Goal: Find contact information

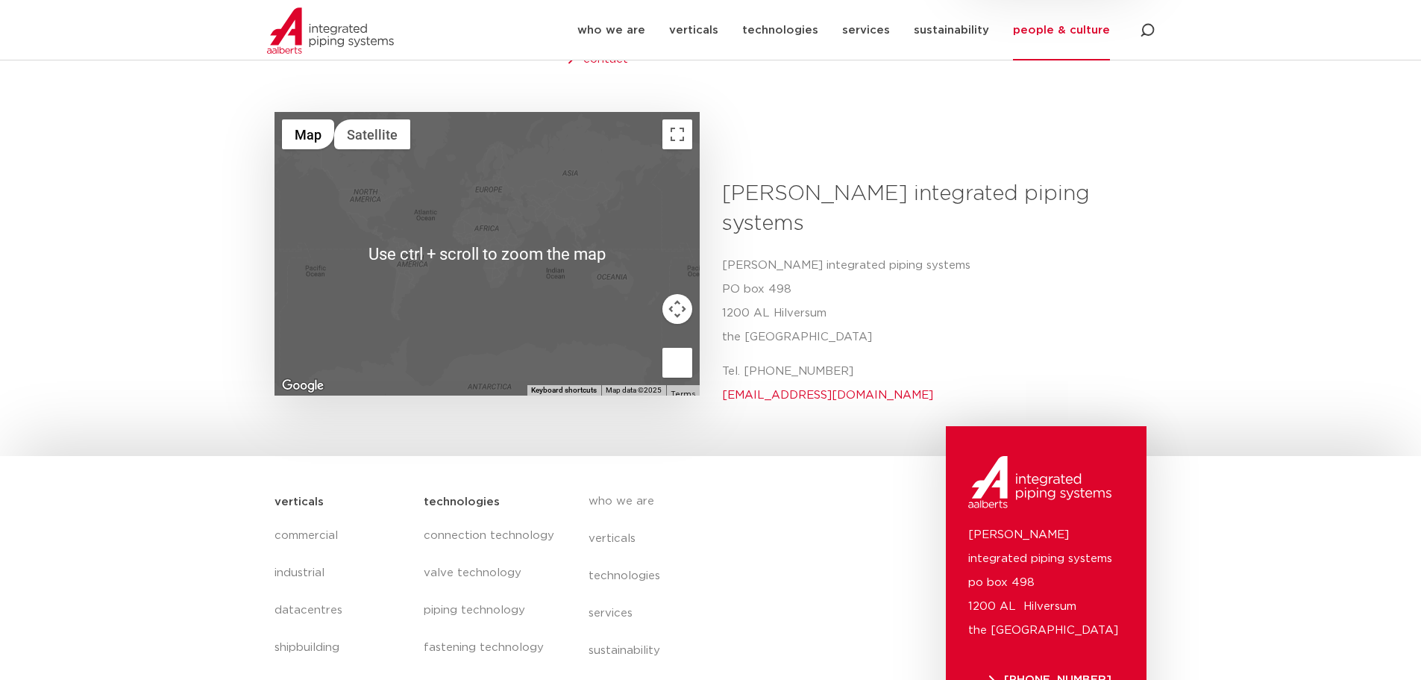
scroll to position [522, 0]
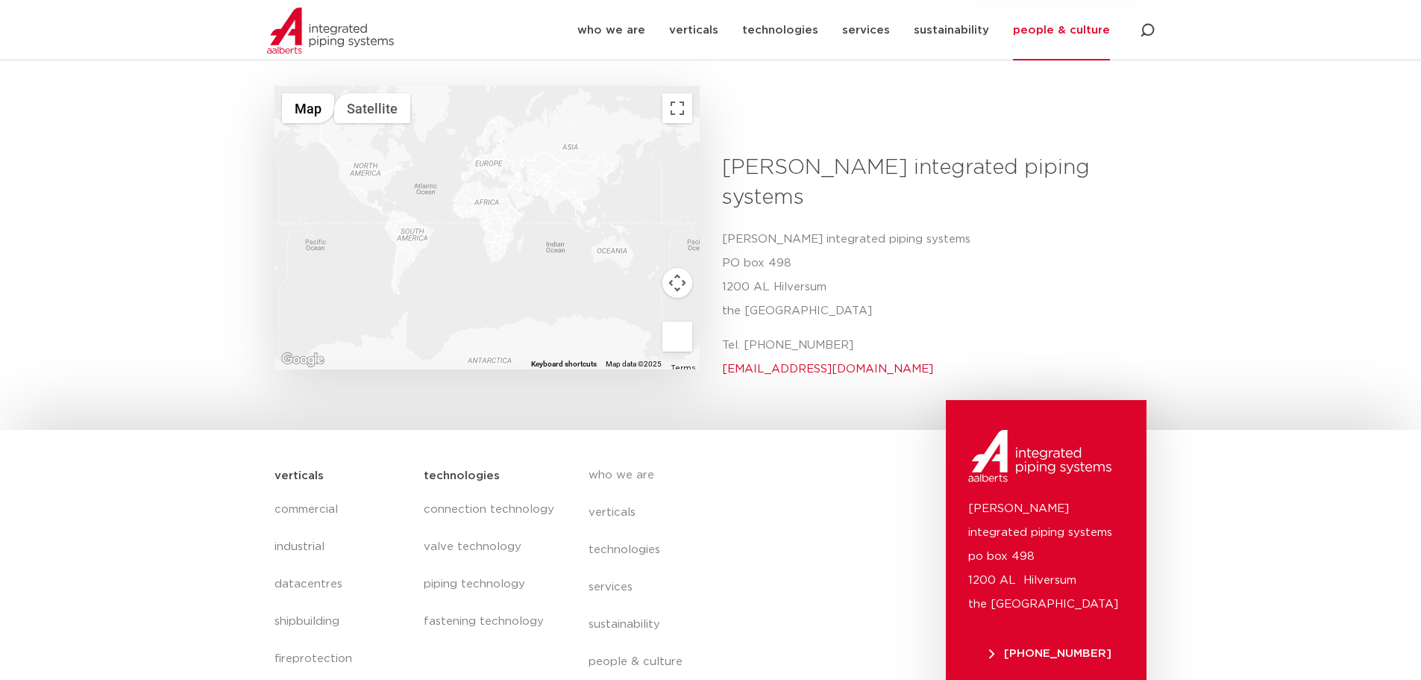
click at [371, 152] on div at bounding box center [487, 227] width 425 height 283
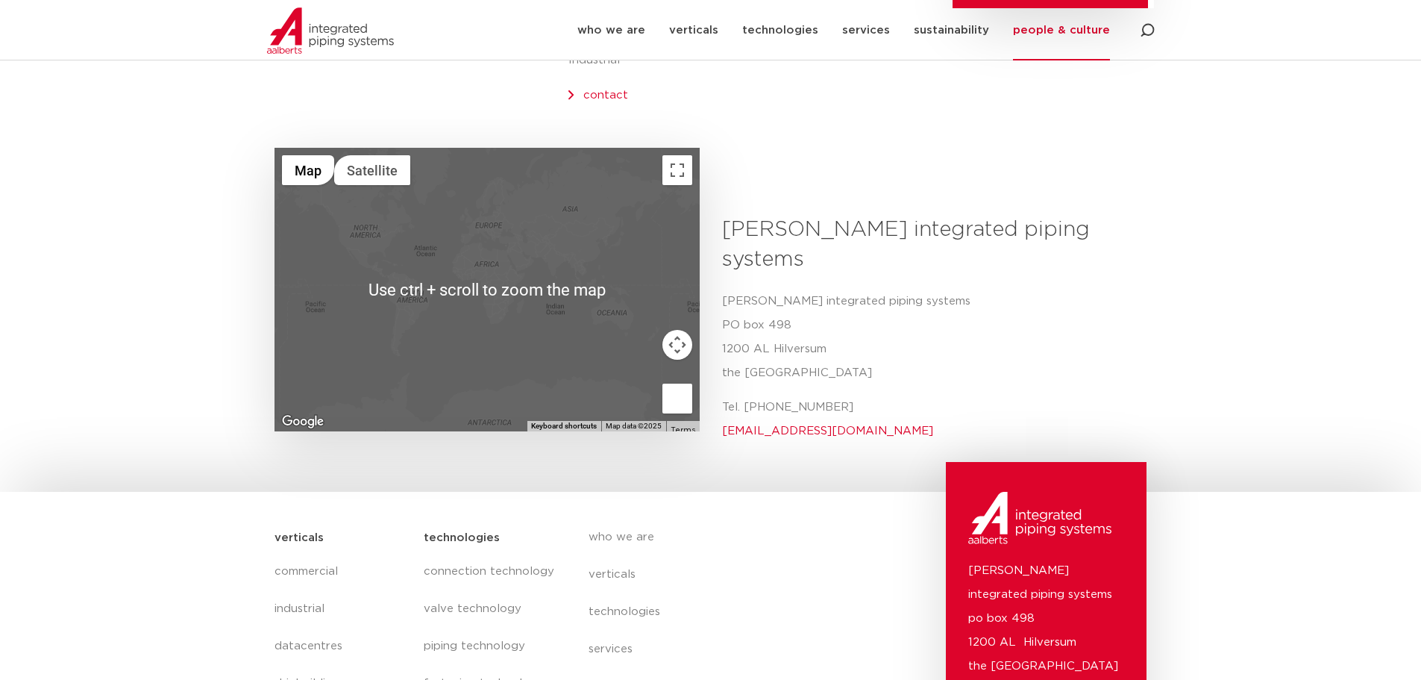
scroll to position [448, 0]
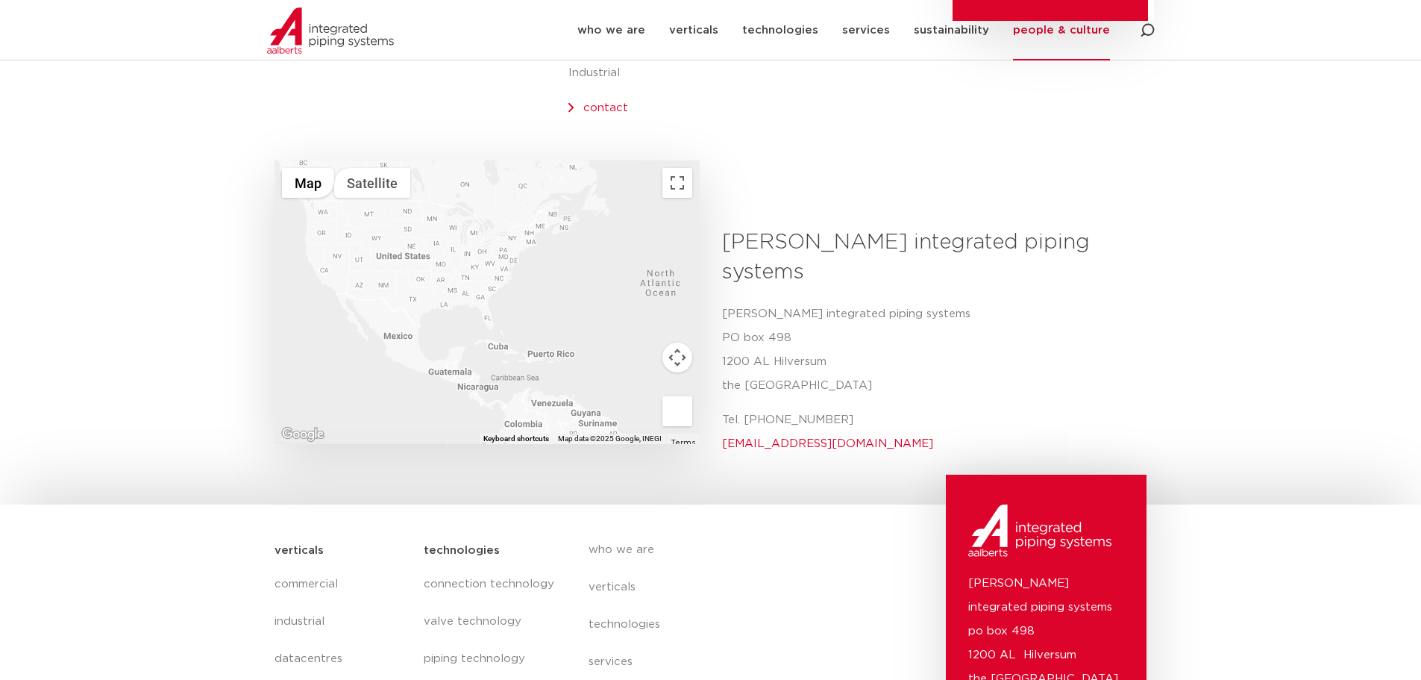
drag, startPoint x: 348, startPoint y: 257, endPoint x: 419, endPoint y: 407, distance: 165.8
click at [419, 407] on div at bounding box center [487, 301] width 425 height 283
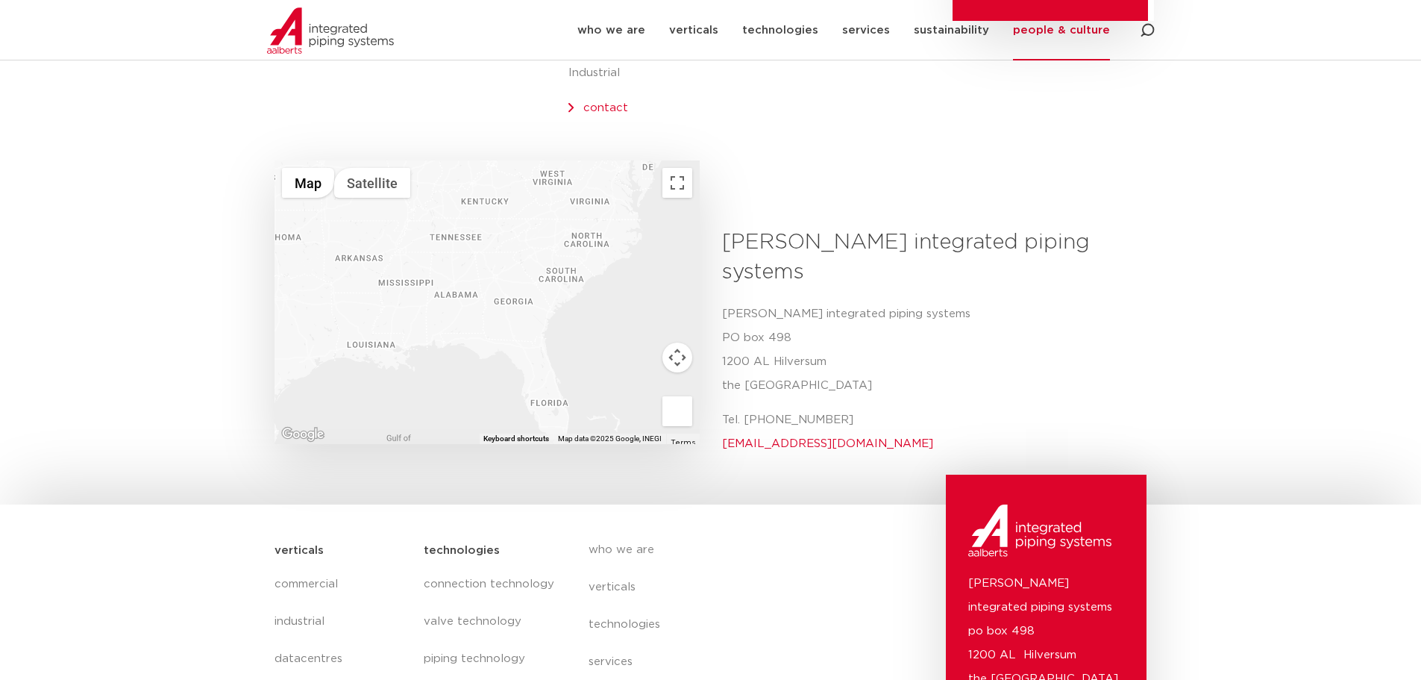
drag, startPoint x: 597, startPoint y: 347, endPoint x: 457, endPoint y: 371, distance: 141.5
click at [457, 371] on div at bounding box center [487, 301] width 425 height 283
click at [607, 231] on div at bounding box center [487, 301] width 425 height 283
click at [594, 222] on div at bounding box center [487, 301] width 425 height 283
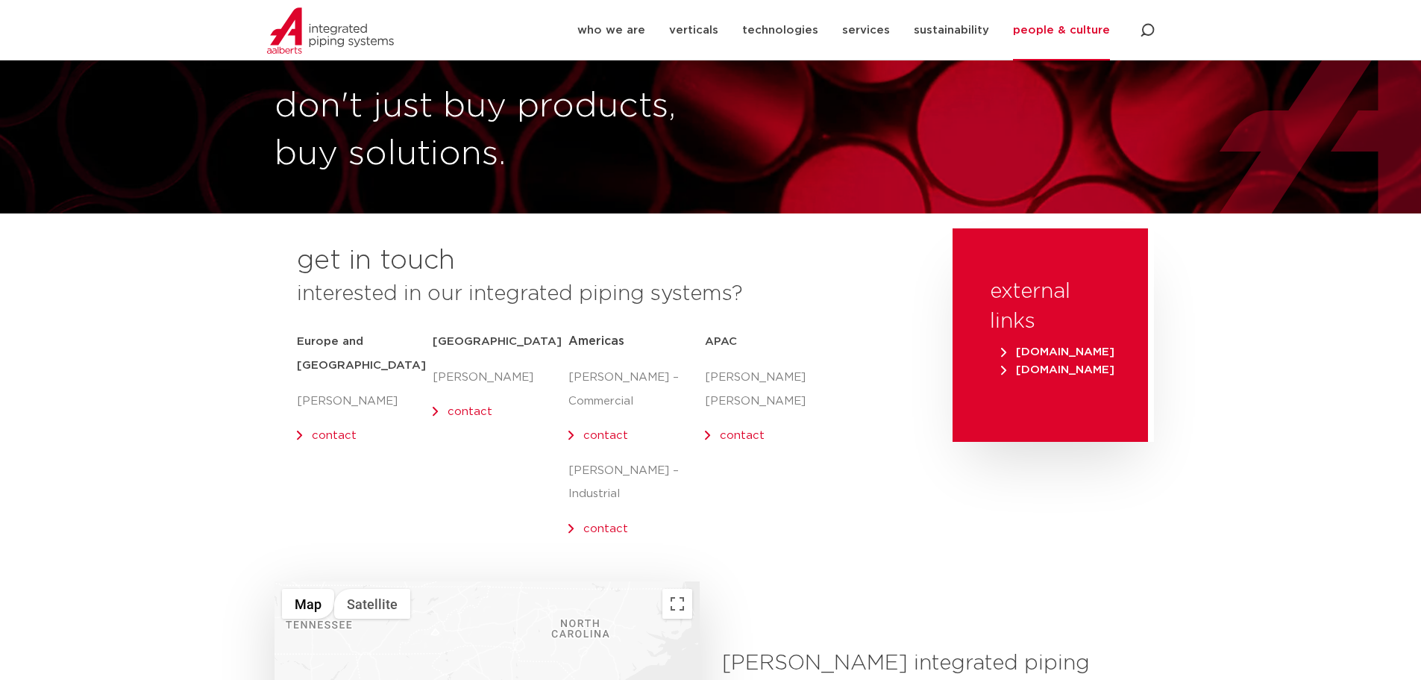
scroll to position [0, 0]
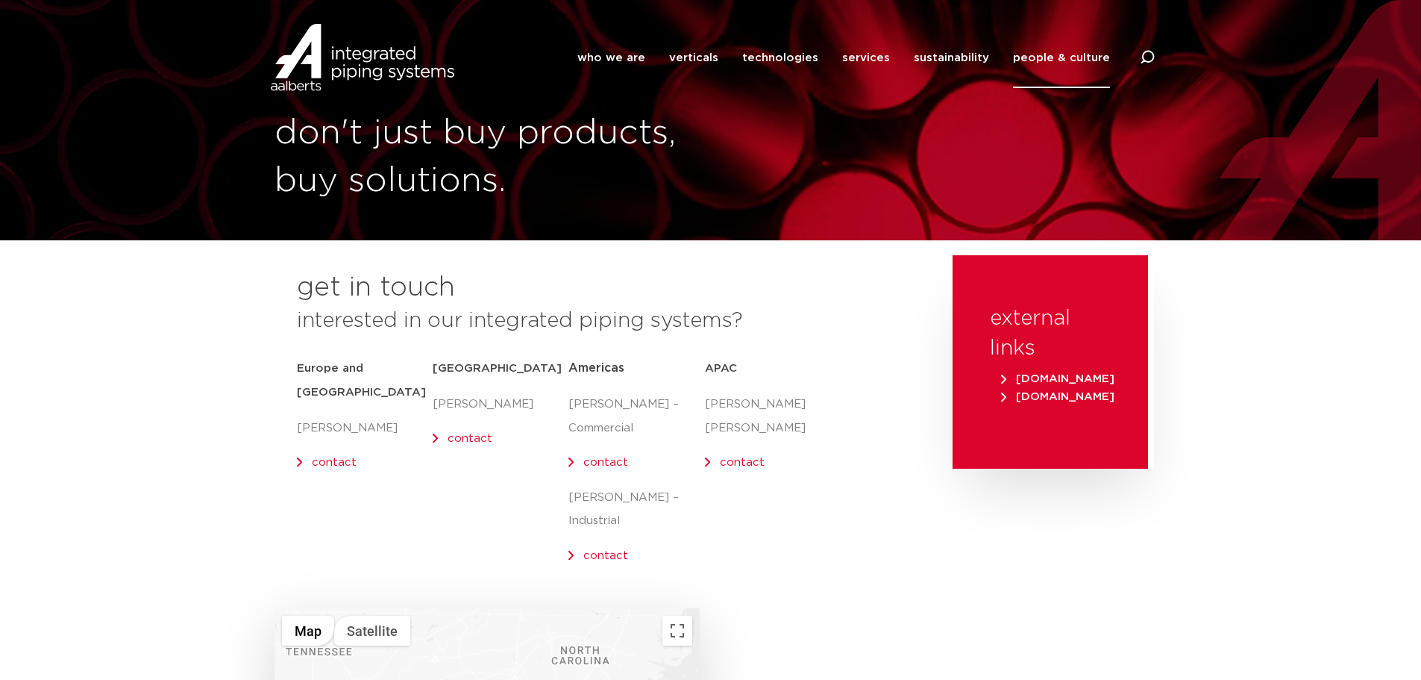
click at [606, 461] on link "contact" at bounding box center [605, 462] width 45 height 11
click at [410, 495] on div "Europe and UK Olaf Jansen contact" at bounding box center [365, 465] width 136 height 228
click at [594, 366] on span "Americas" at bounding box center [596, 368] width 56 height 12
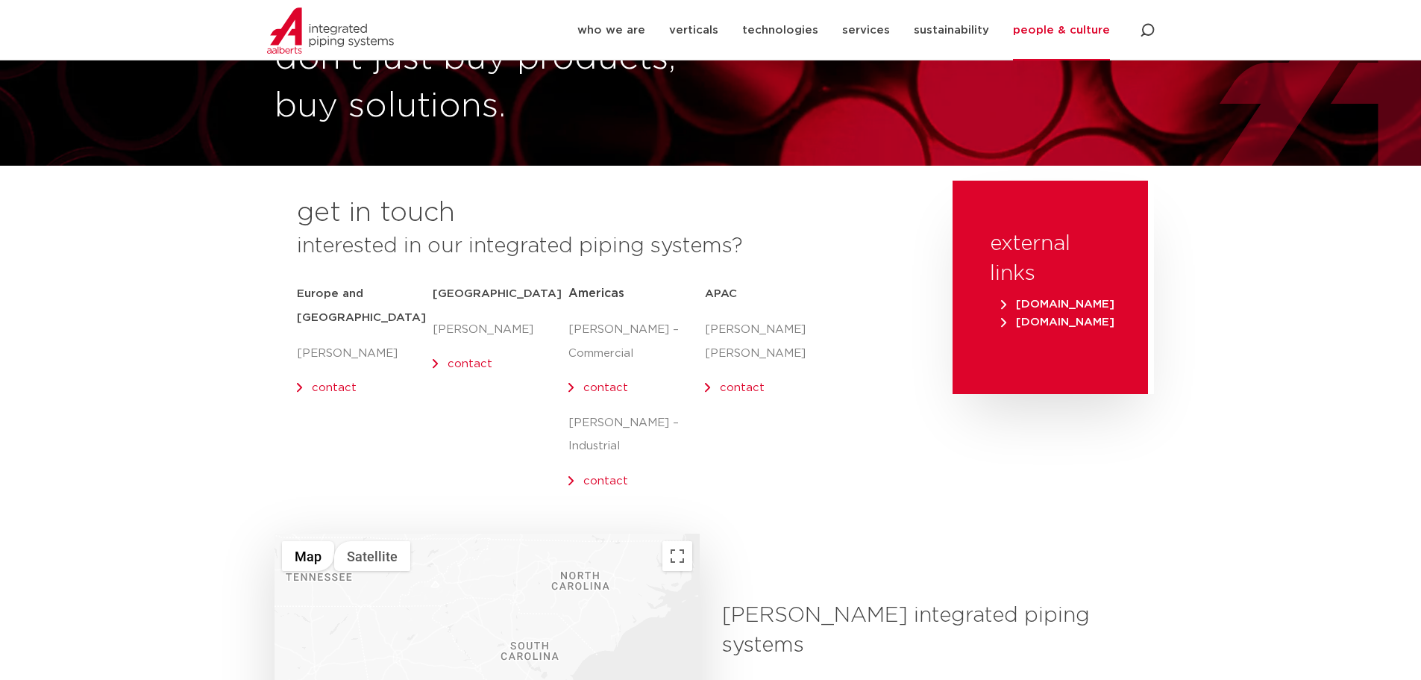
click at [596, 292] on span "Americas" at bounding box center [596, 293] width 56 height 12
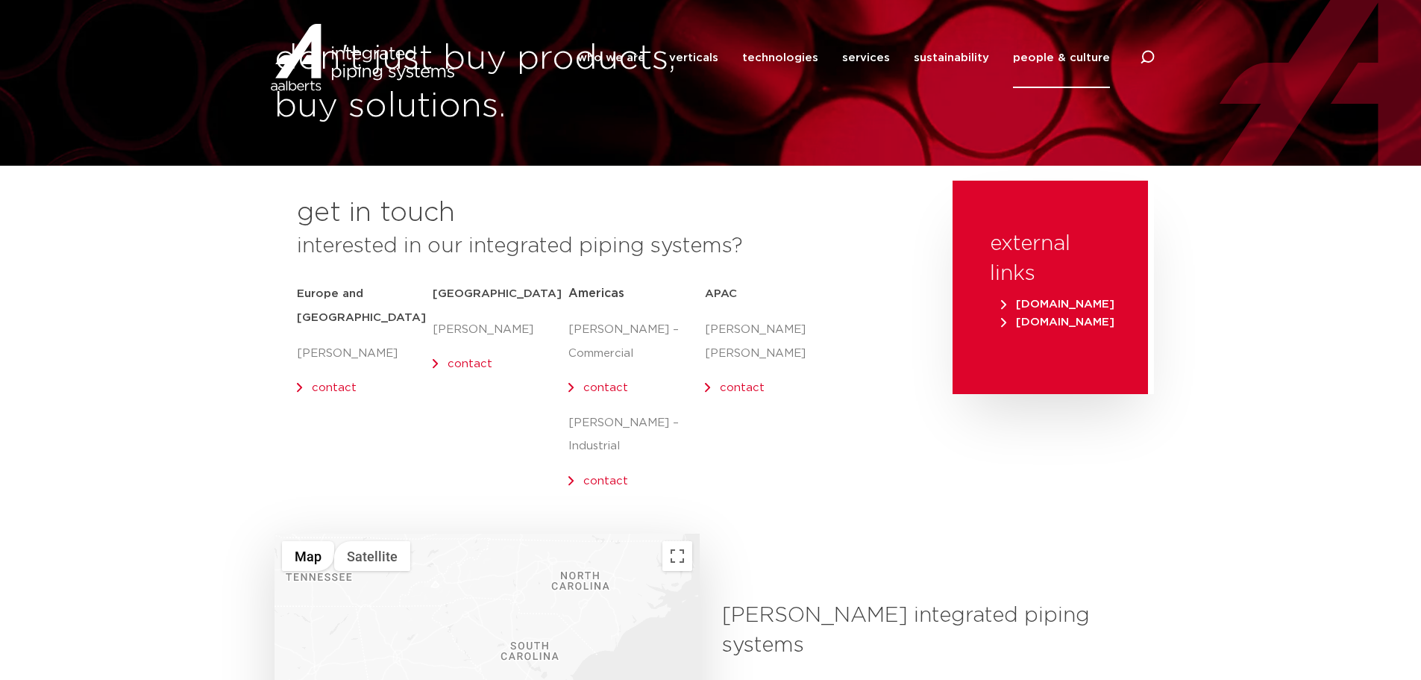
scroll to position [0, 0]
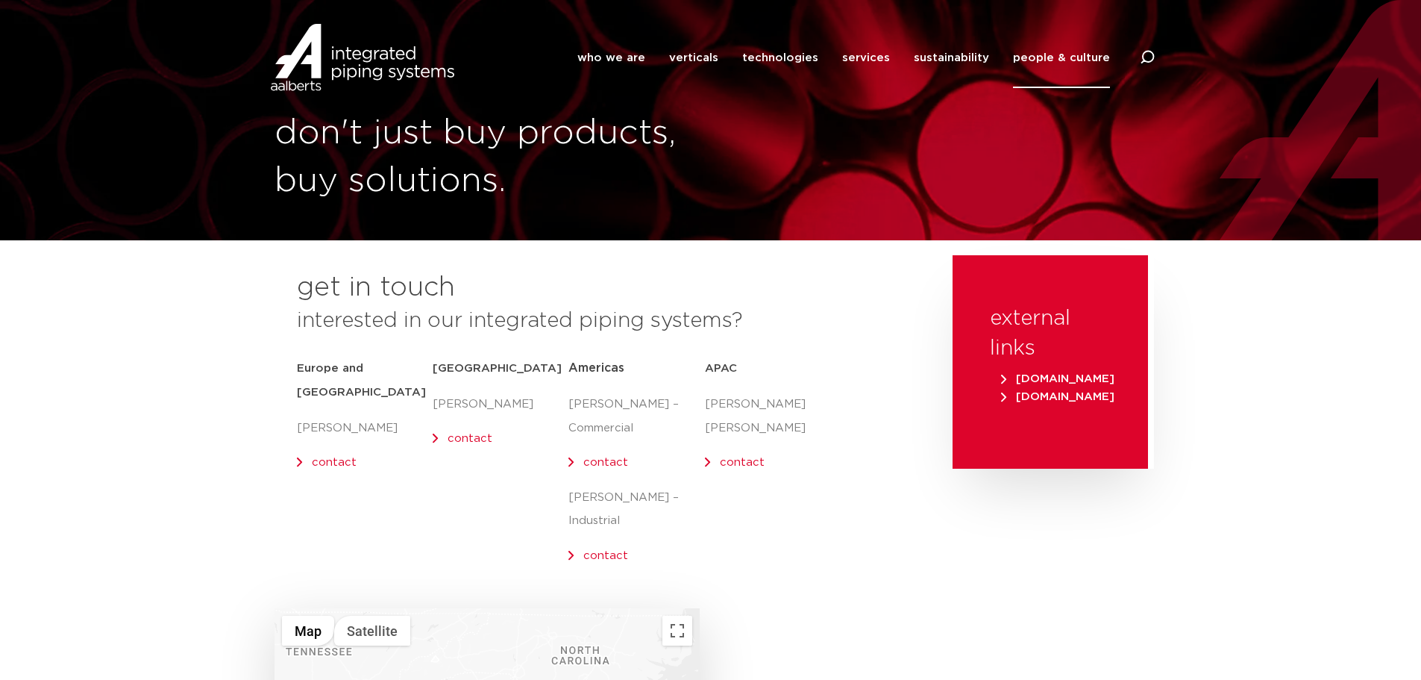
click at [1069, 55] on link "people & culture" at bounding box center [1061, 58] width 97 height 60
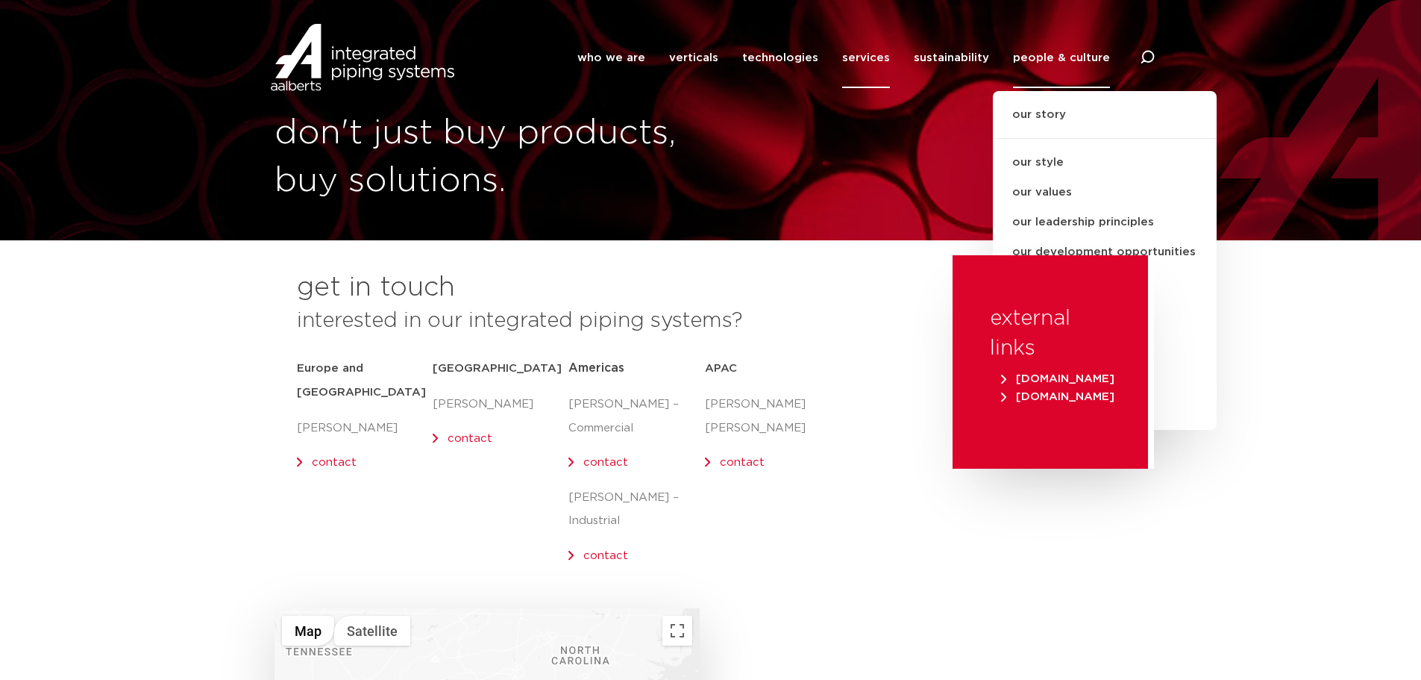
click at [877, 53] on link "services" at bounding box center [866, 58] width 48 height 60
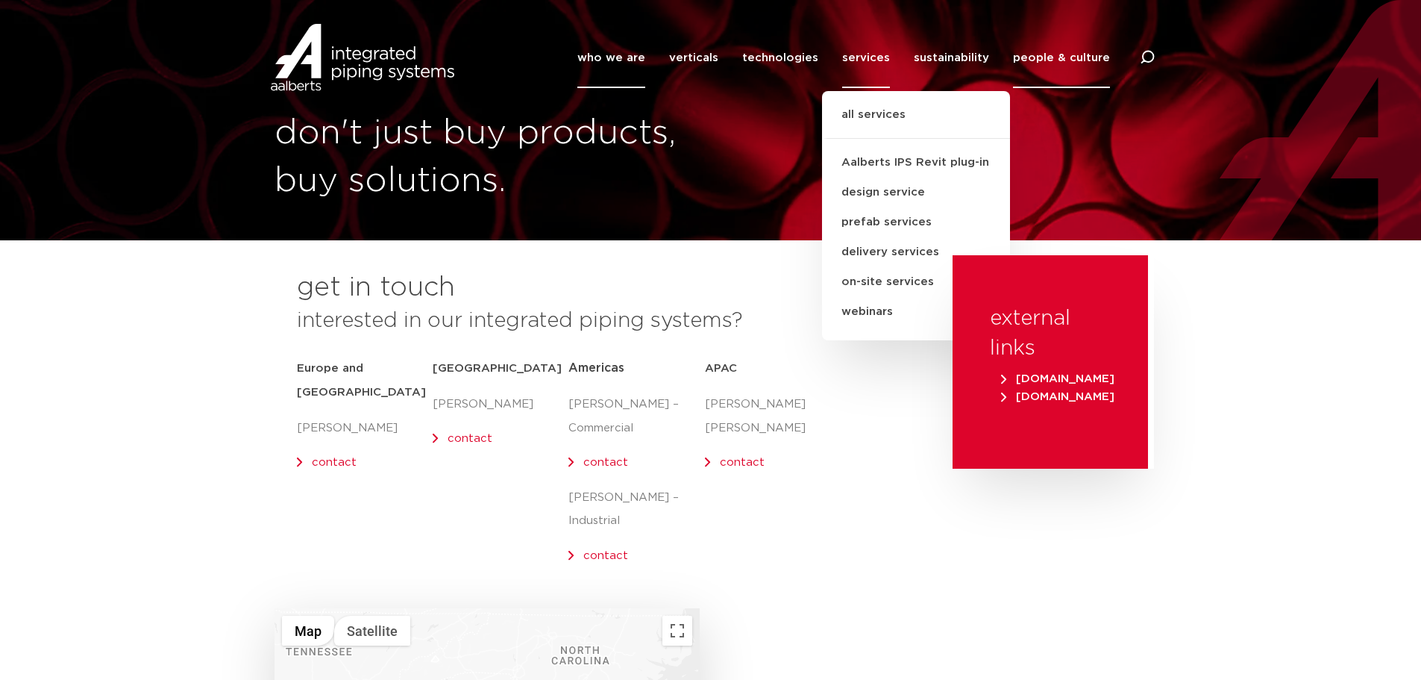
click at [642, 60] on link "who we are" at bounding box center [611, 58] width 68 height 60
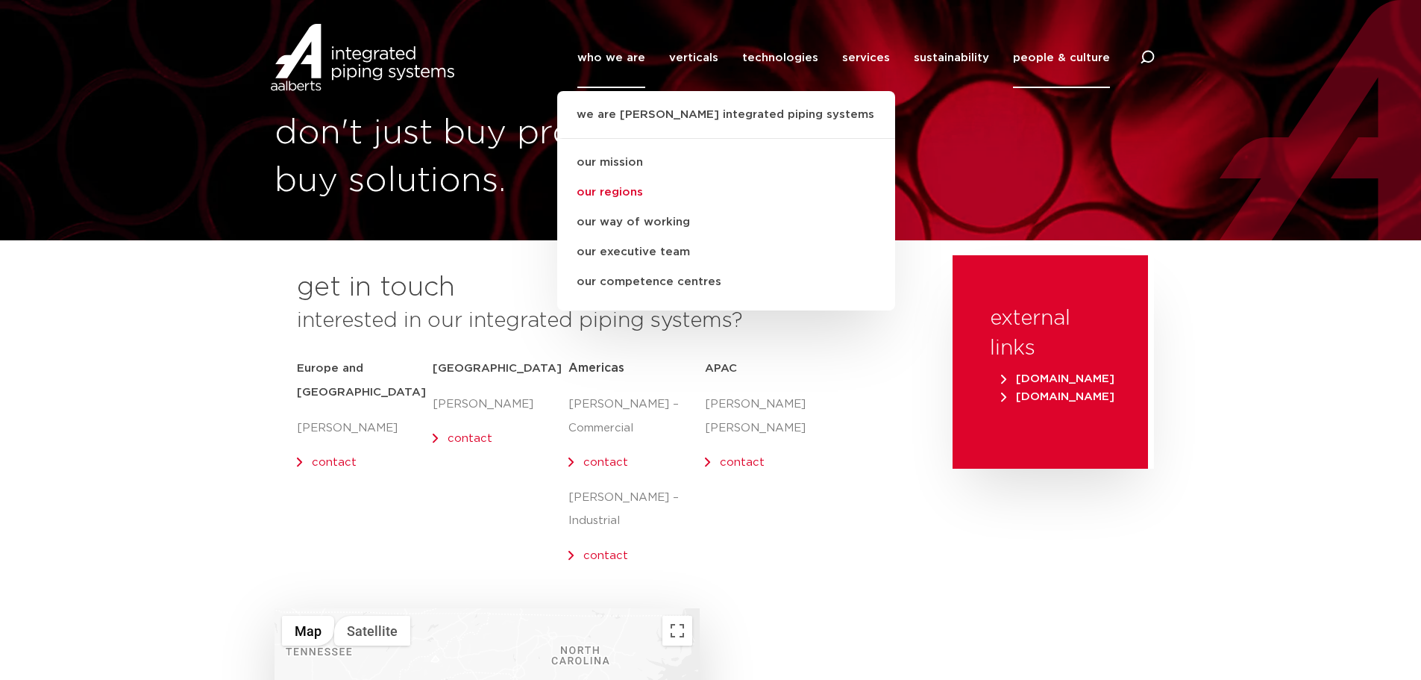
click at [630, 192] on link "our regions" at bounding box center [726, 193] width 338 height 30
